Goal: Answer question/provide support: Share knowledge or assist other users

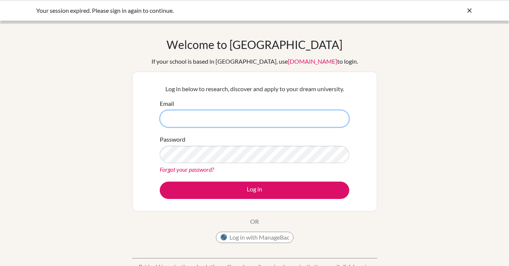
type input "daniela.erler@berlinbritishschool.de"
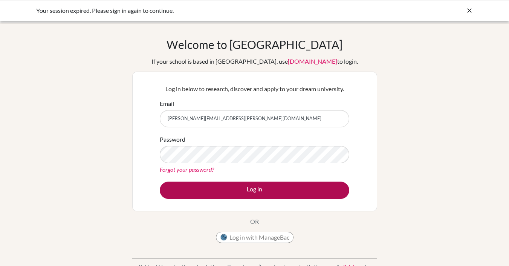
click at [230, 187] on button "Log in" at bounding box center [255, 190] width 190 height 17
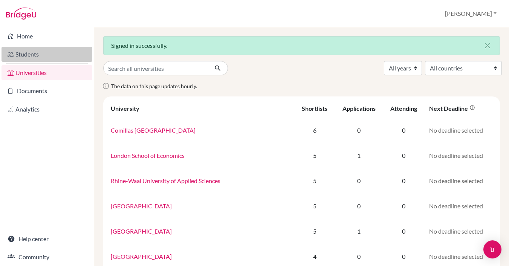
click at [34, 52] on link "Students" at bounding box center [47, 54] width 91 height 15
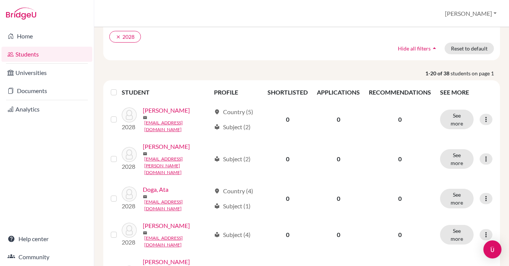
scroll to position [60, 0]
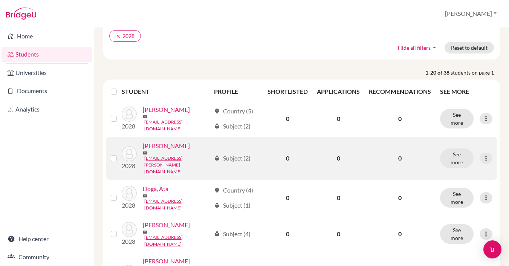
click at [145, 150] on link "[PERSON_NAME]" at bounding box center [166, 145] width 47 height 9
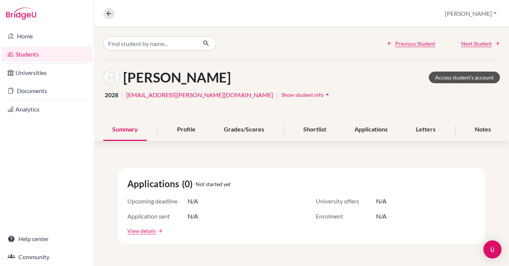
click at [471, 76] on link "Access student's account" at bounding box center [464, 78] width 71 height 12
